Goal: Find specific page/section: Find specific page/section

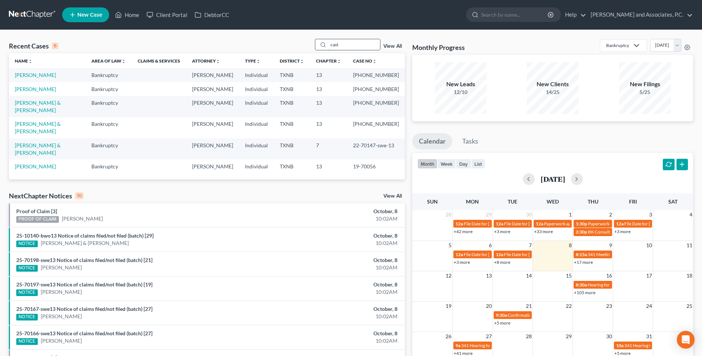
click at [346, 43] on input "cast" at bounding box center [354, 44] width 52 height 11
type input "c"
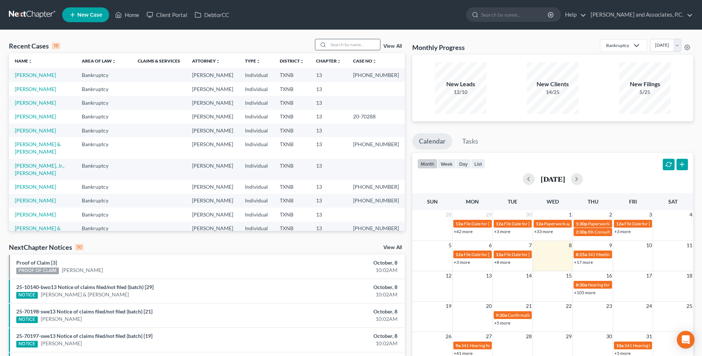
type input "5"
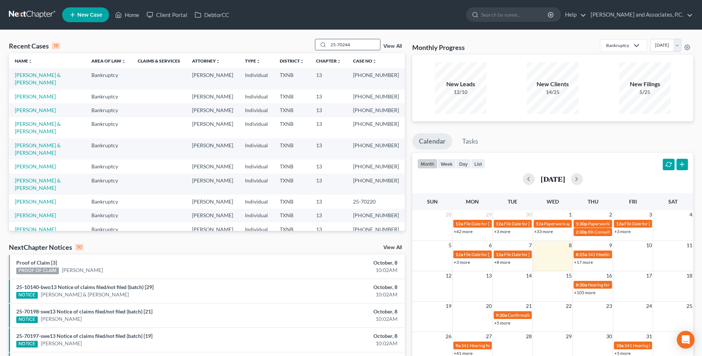
type input "25-70244"
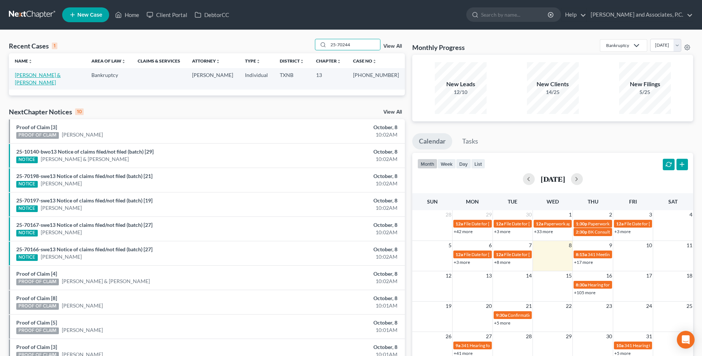
click at [61, 75] on link "[PERSON_NAME] & [PERSON_NAME]" at bounding box center [38, 79] width 46 height 14
select select "5"
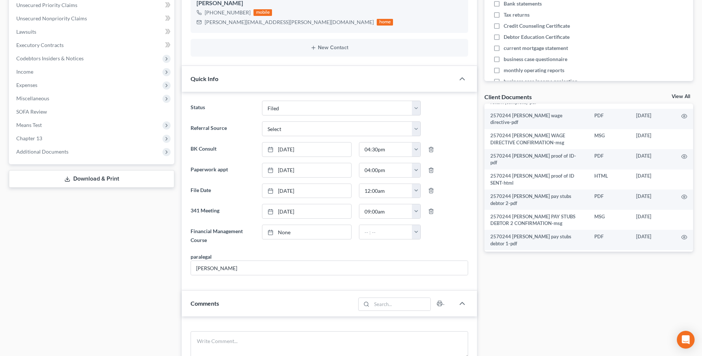
scroll to position [148, 0]
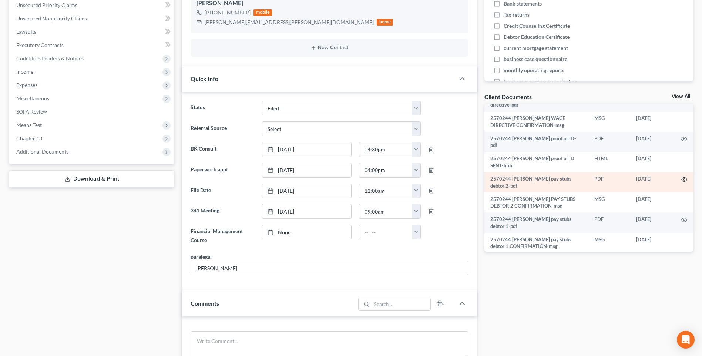
click at [682, 180] on icon "button" at bounding box center [685, 180] width 6 height 6
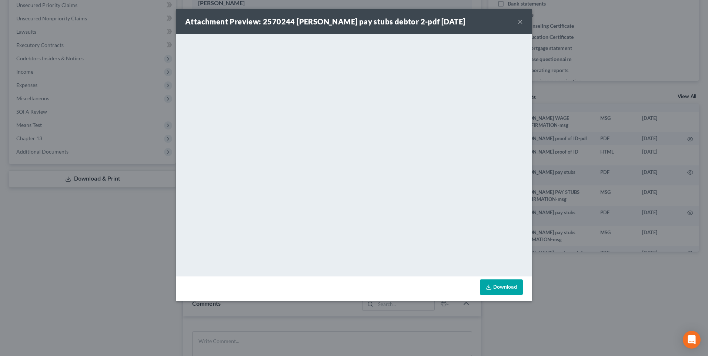
click at [520, 22] on button "×" at bounding box center [520, 21] width 5 height 9
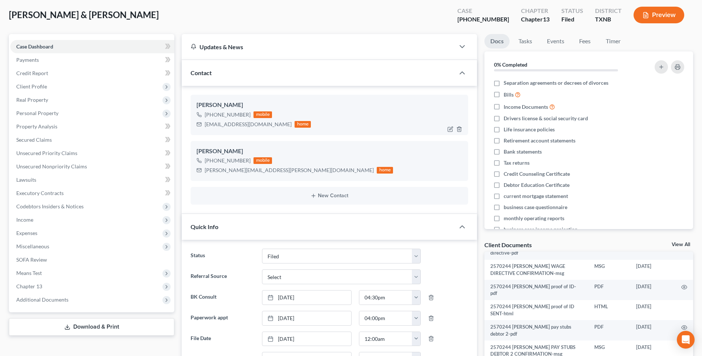
scroll to position [0, 0]
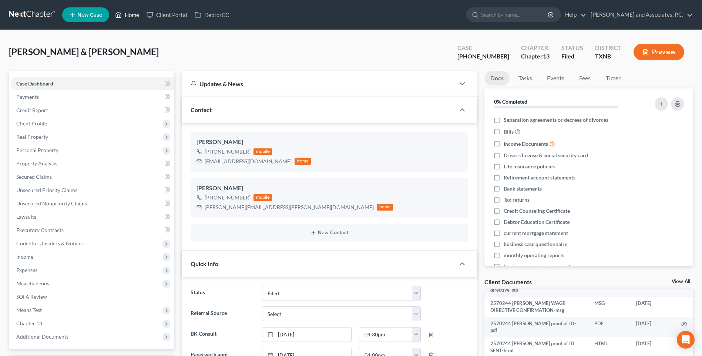
click at [133, 17] on link "Home" at bounding box center [126, 14] width 31 height 13
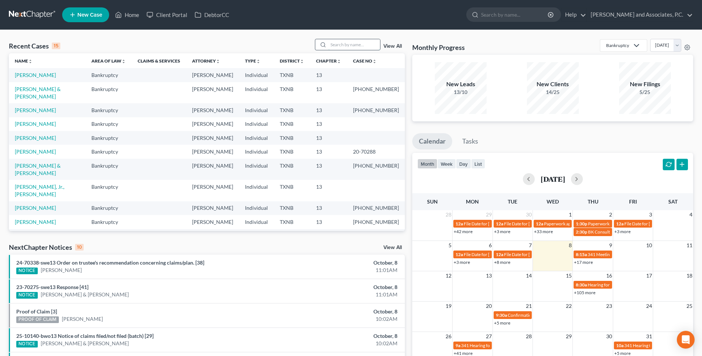
click at [355, 45] on input "search" at bounding box center [354, 44] width 52 height 11
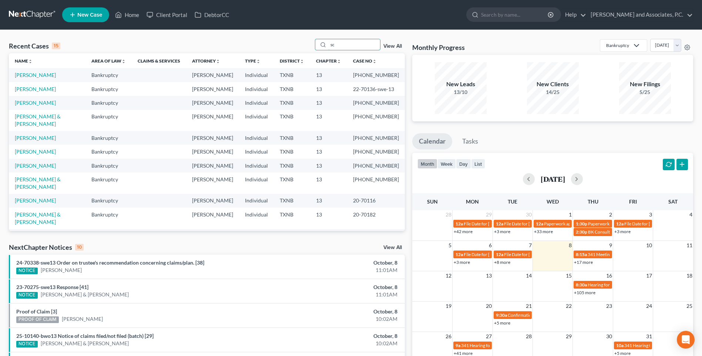
type input "s"
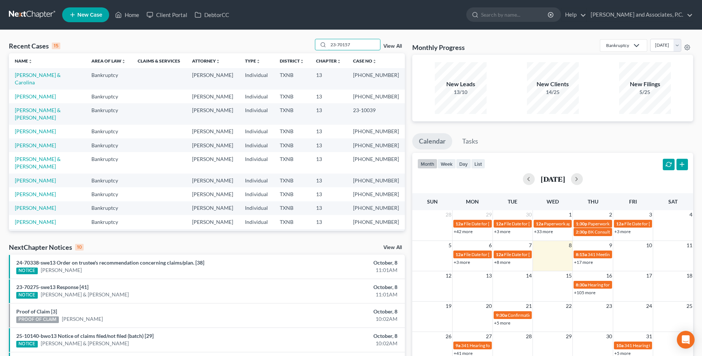
type input "23-70157"
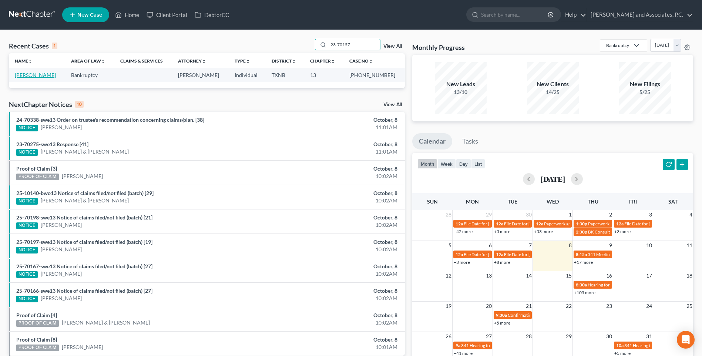
click at [36, 74] on link "[PERSON_NAME]" at bounding box center [35, 75] width 41 height 6
select select "6"
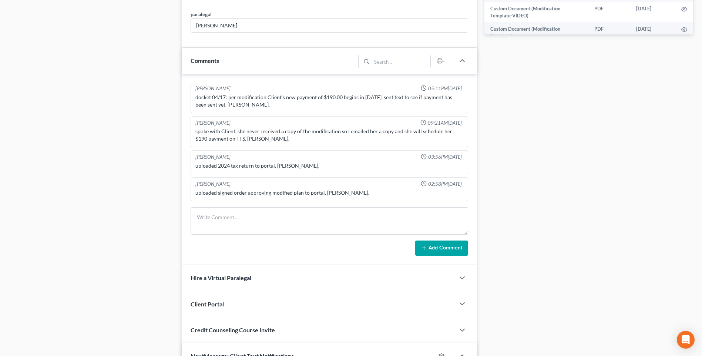
scroll to position [407, 0]
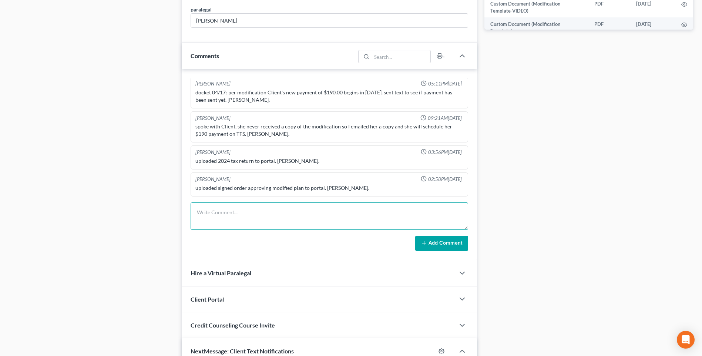
click at [215, 216] on textarea at bounding box center [330, 215] width 278 height 27
type textarea "Client called and said she received letter from trustee about being in arrears.…"
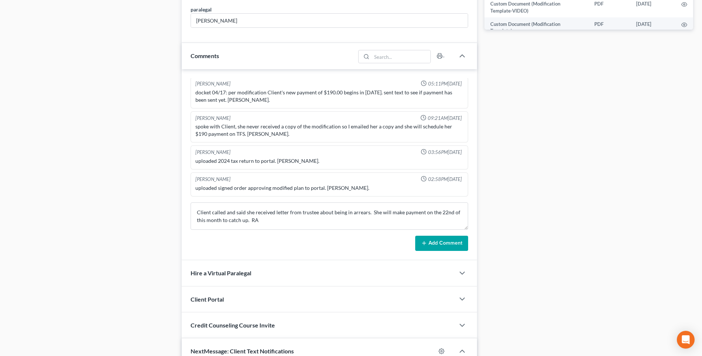
click at [436, 247] on button "Add Comment" at bounding box center [441, 244] width 53 height 16
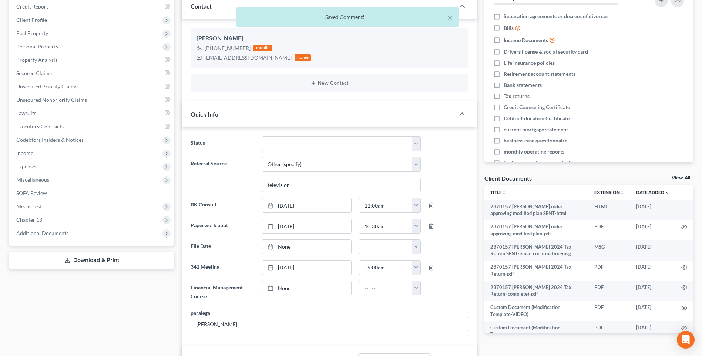
scroll to position [0, 0]
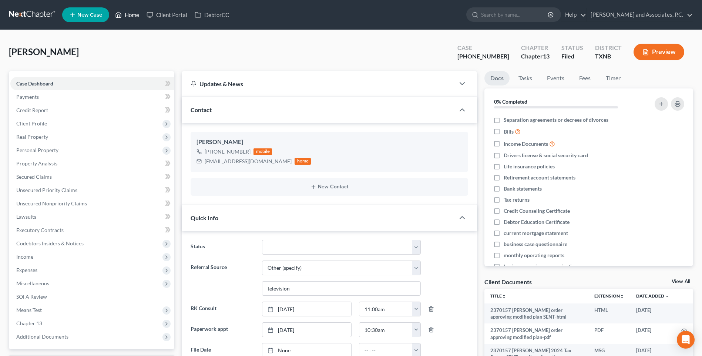
click at [133, 16] on link "Home" at bounding box center [126, 14] width 31 height 13
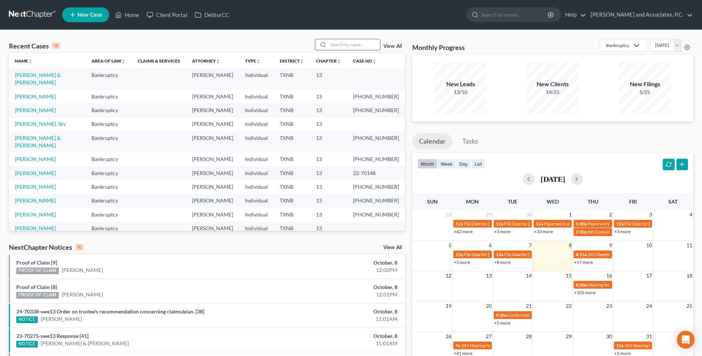
click at [346, 46] on input "search" at bounding box center [354, 44] width 52 height 11
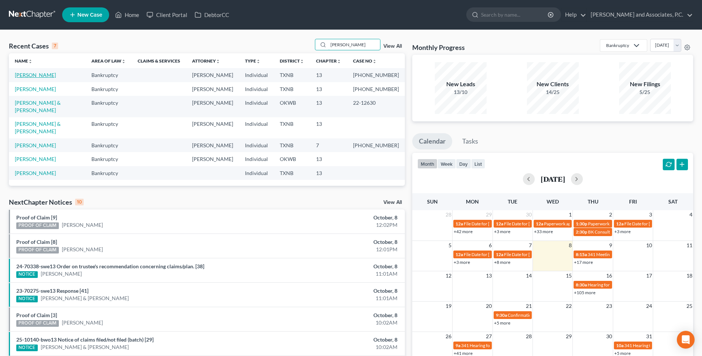
type input "[PERSON_NAME]"
click at [33, 75] on link "[PERSON_NAME]" at bounding box center [35, 75] width 41 height 6
select select "6"
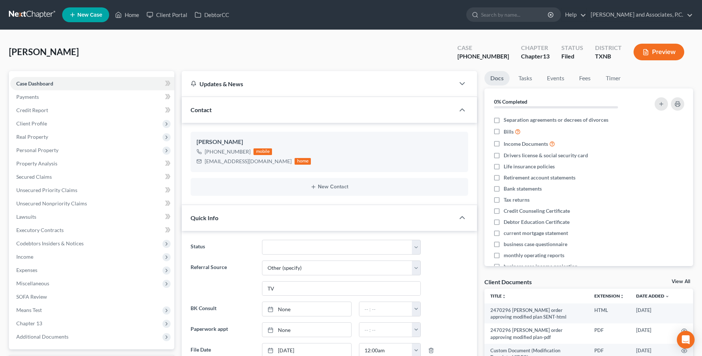
scroll to position [423, 0]
click at [134, 14] on link "Home" at bounding box center [126, 14] width 31 height 13
